Goal: Task Accomplishment & Management: Manage account settings

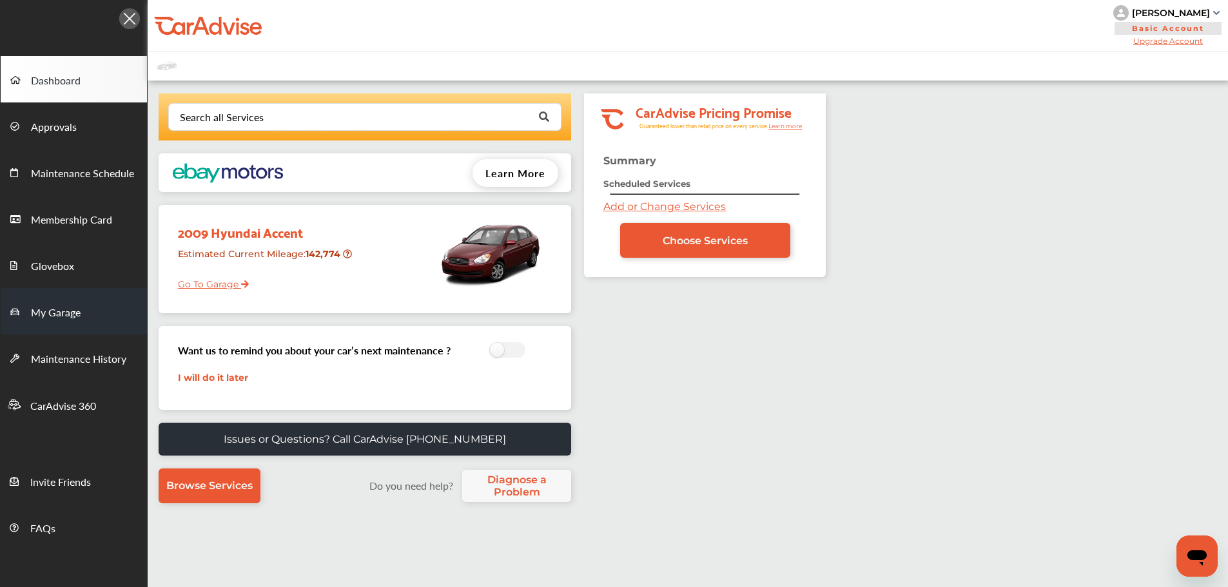
click at [55, 318] on span "My Garage" at bounding box center [56, 313] width 50 height 17
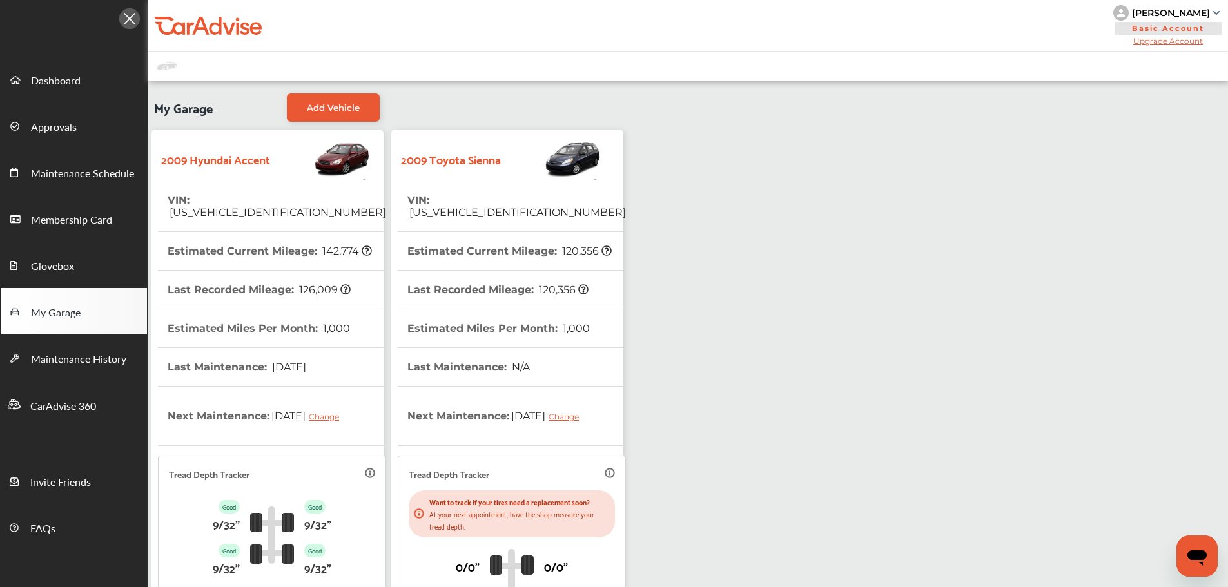
click at [456, 168] on strong "2009 Toyota Sienna" at bounding box center [451, 159] width 100 height 20
click at [458, 184] on th "VIN : [US_VEHICLE_IDENTIFICATION_NUMBER]" at bounding box center [516, 206] width 218 height 50
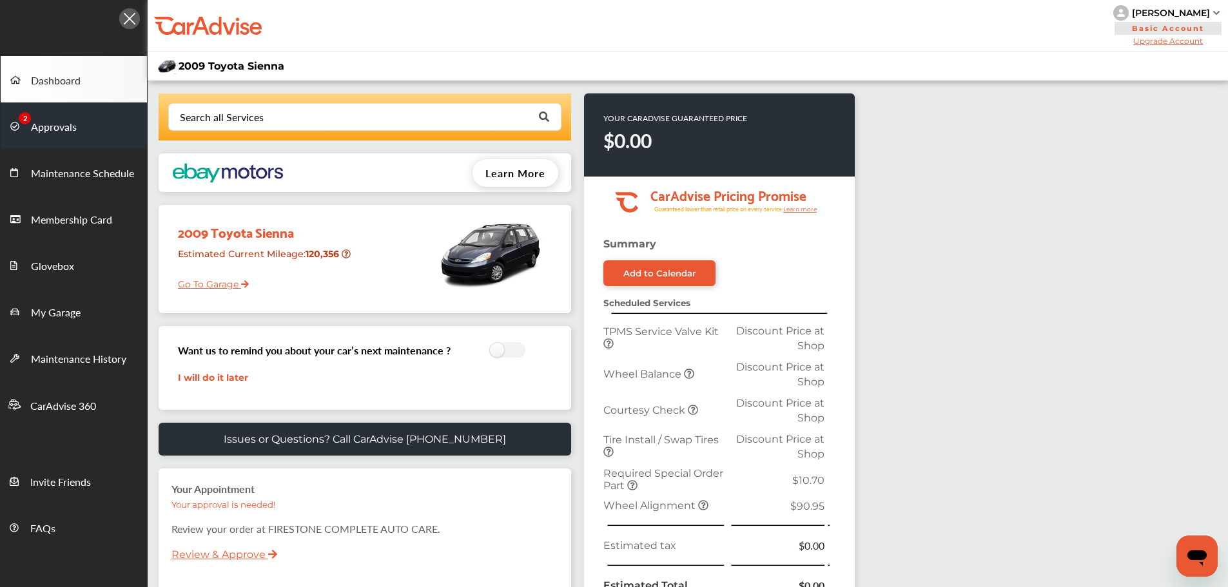
click at [49, 142] on link "Approvals" at bounding box center [74, 125] width 146 height 46
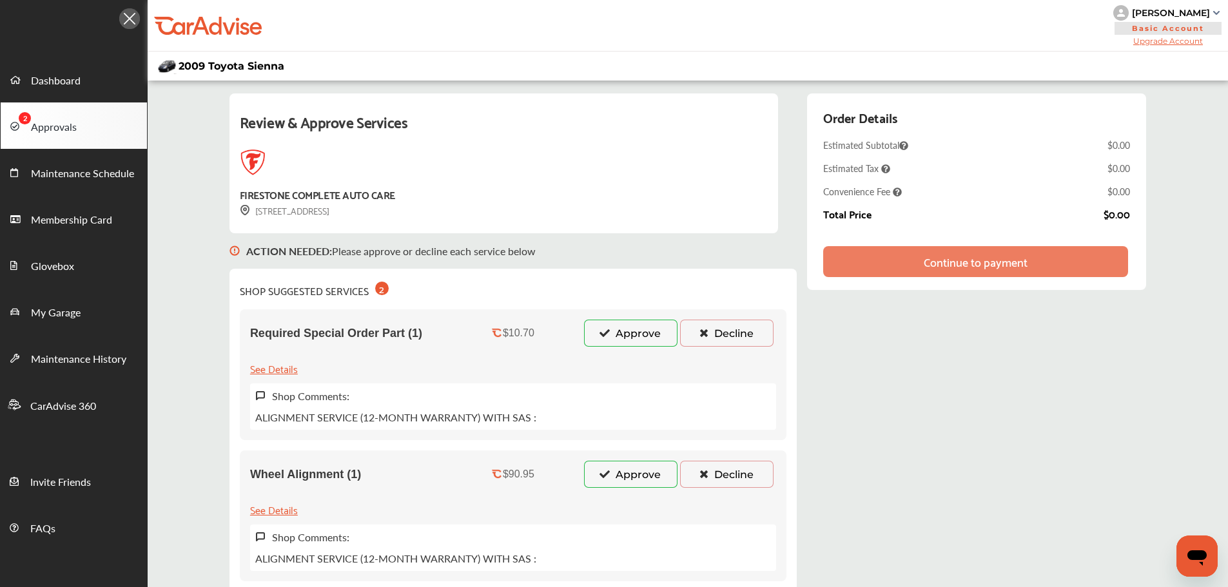
drag, startPoint x: 623, startPoint y: 470, endPoint x: 624, endPoint y: 441, distance: 28.4
click at [623, 469] on button "Approve" at bounding box center [630, 474] width 93 height 27
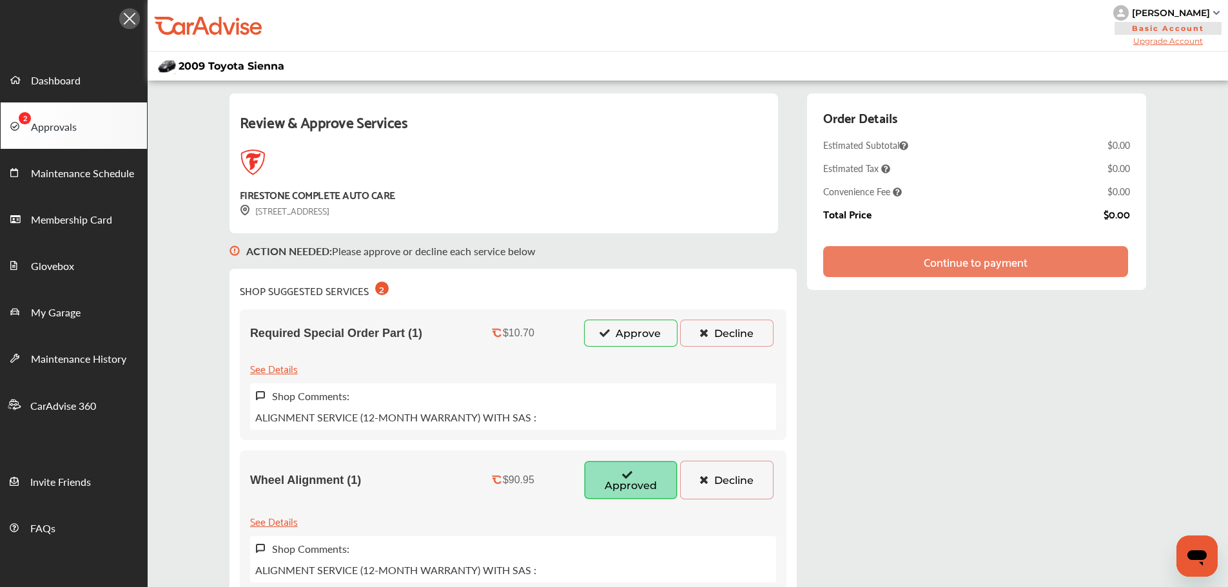
click at [634, 341] on button "Approve" at bounding box center [630, 333] width 93 height 27
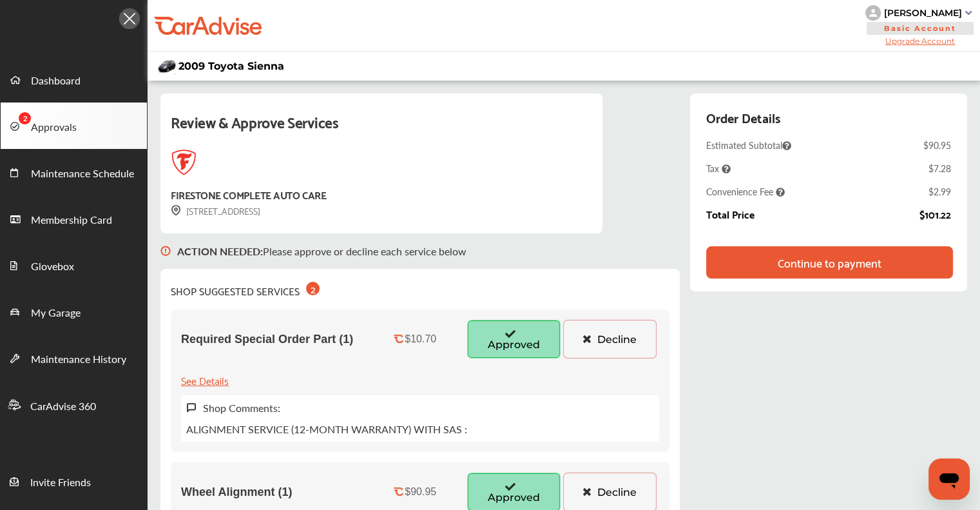
drag, startPoint x: 383, startPoint y: 387, endPoint x: 373, endPoint y: 380, distance: 12.7
click at [379, 385] on div "Required Special Order Part (1) $10.70 Approved Decline See Details Shop Commen…" at bounding box center [420, 380] width 499 height 142
click at [820, 256] on div "Continue to payment" at bounding box center [830, 262] width 104 height 13
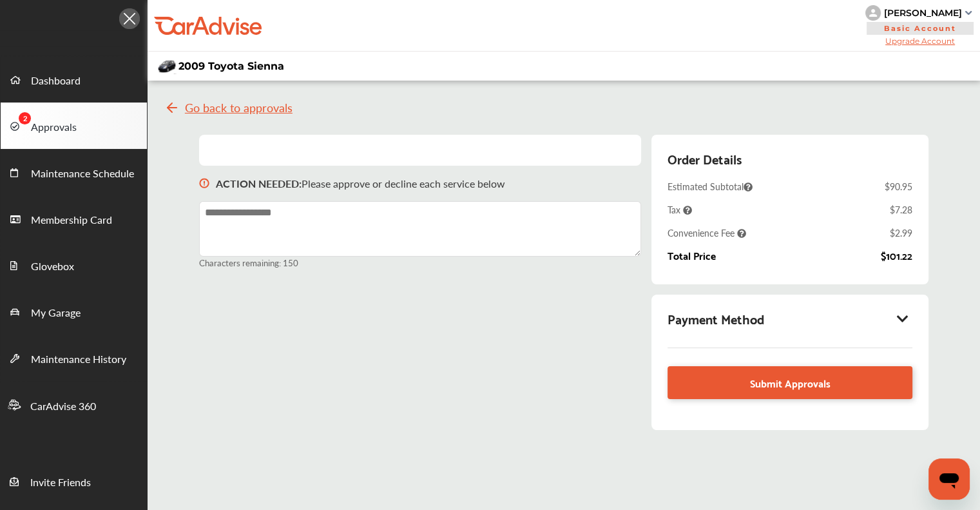
click at [909, 316] on icon at bounding box center [902, 318] width 15 height 13
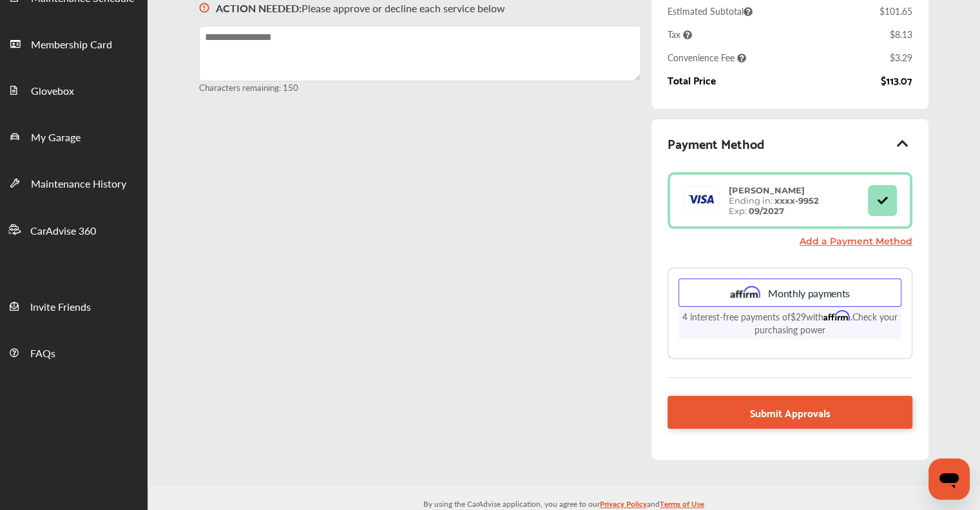
scroll to position [198, 0]
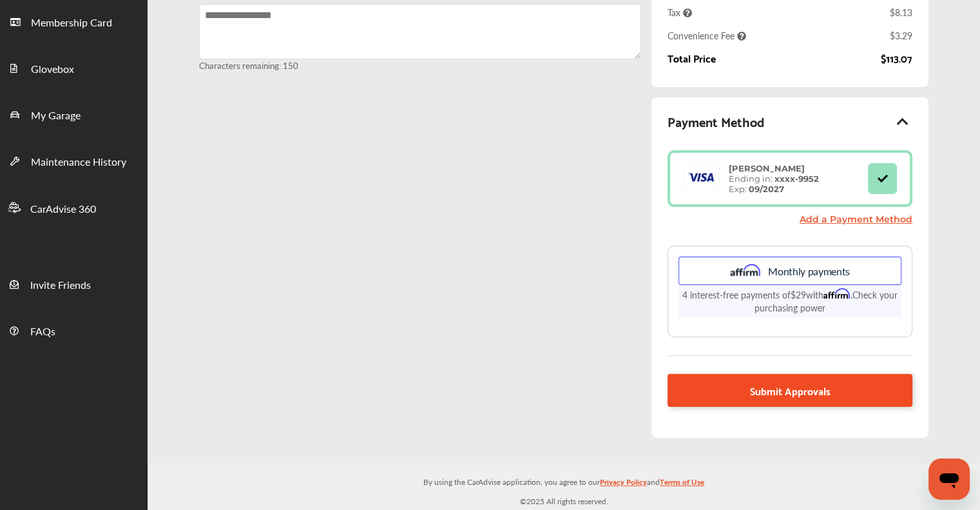
click at [719, 378] on link "Submit Approvals" at bounding box center [790, 390] width 245 height 33
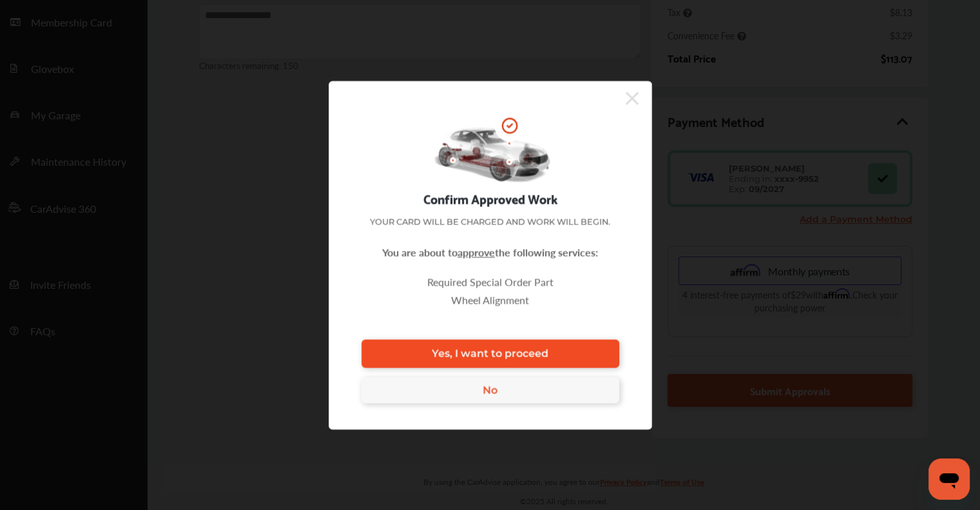
click at [532, 353] on span "Yes, I want to proceed" at bounding box center [490, 353] width 117 height 12
